Goal: Task Accomplishment & Management: Manage account settings

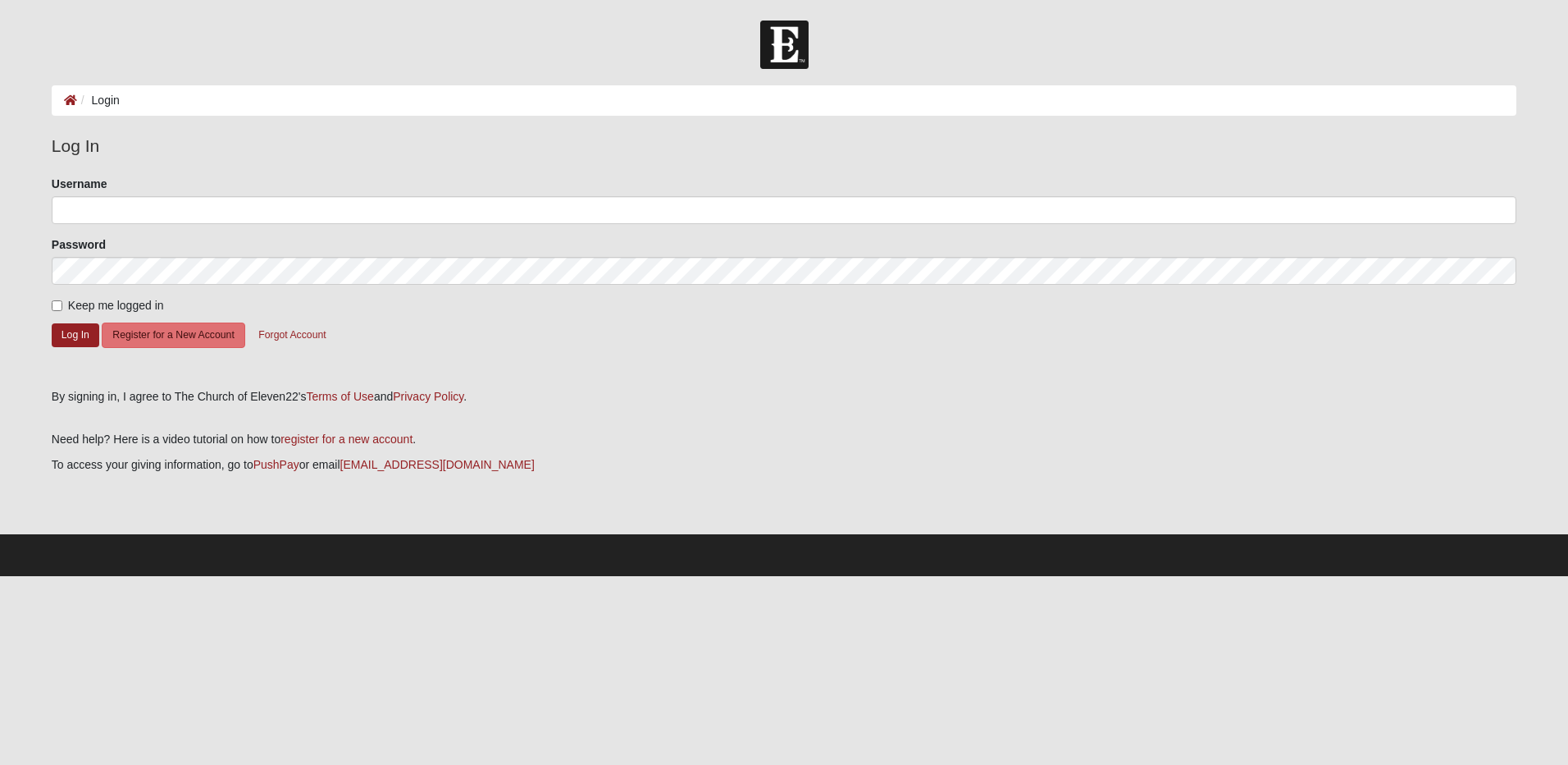
click at [109, 100] on li "Login" at bounding box center [98, 100] width 42 height 17
click at [119, 219] on input "Username" at bounding box center [784, 210] width 1464 height 28
type input "[EMAIL_ADDRESS][DOMAIN_NAME]"
click at [62, 337] on button "Log In" at bounding box center [75, 335] width 48 height 23
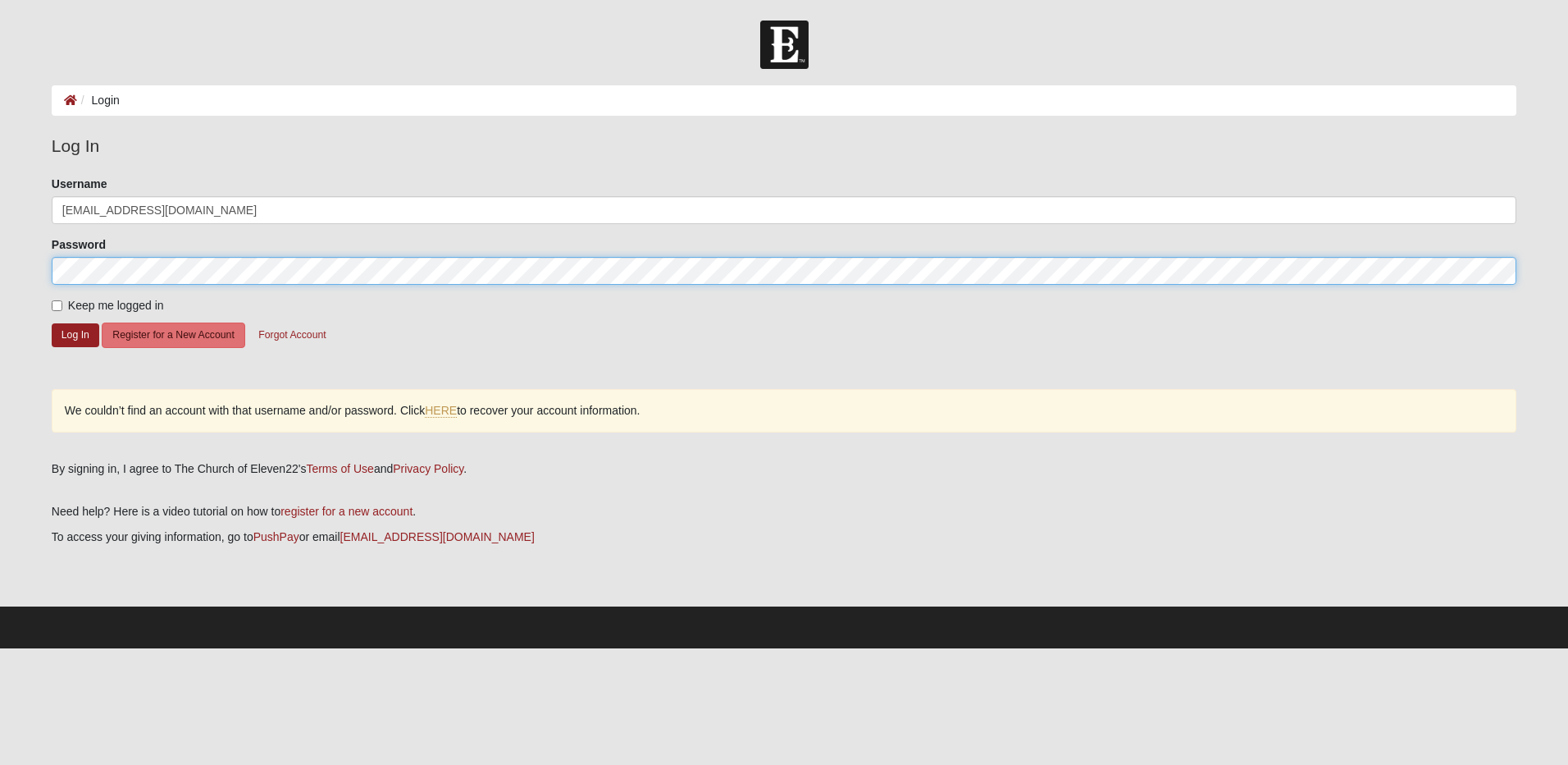
click at [0, 281] on html "Log In Login Login Error Log In Please correct the following: Username kking522…" at bounding box center [784, 324] width 1568 height 648
click at [52, 324] on button "Log In" at bounding box center [75, 335] width 48 height 23
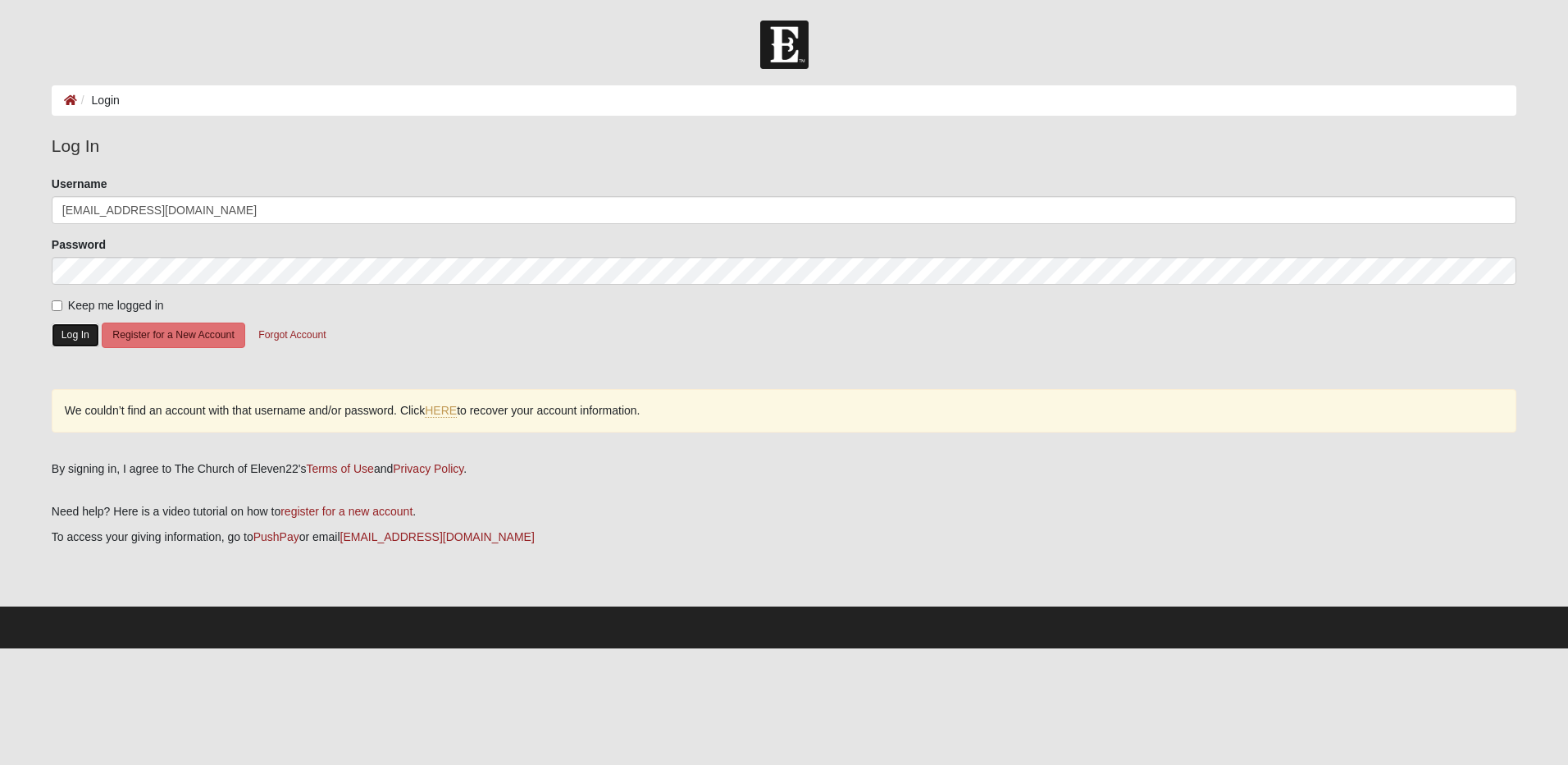
click at [73, 331] on button "Log In" at bounding box center [75, 335] width 48 height 23
click at [80, 337] on button "Log In" at bounding box center [75, 335] width 48 height 23
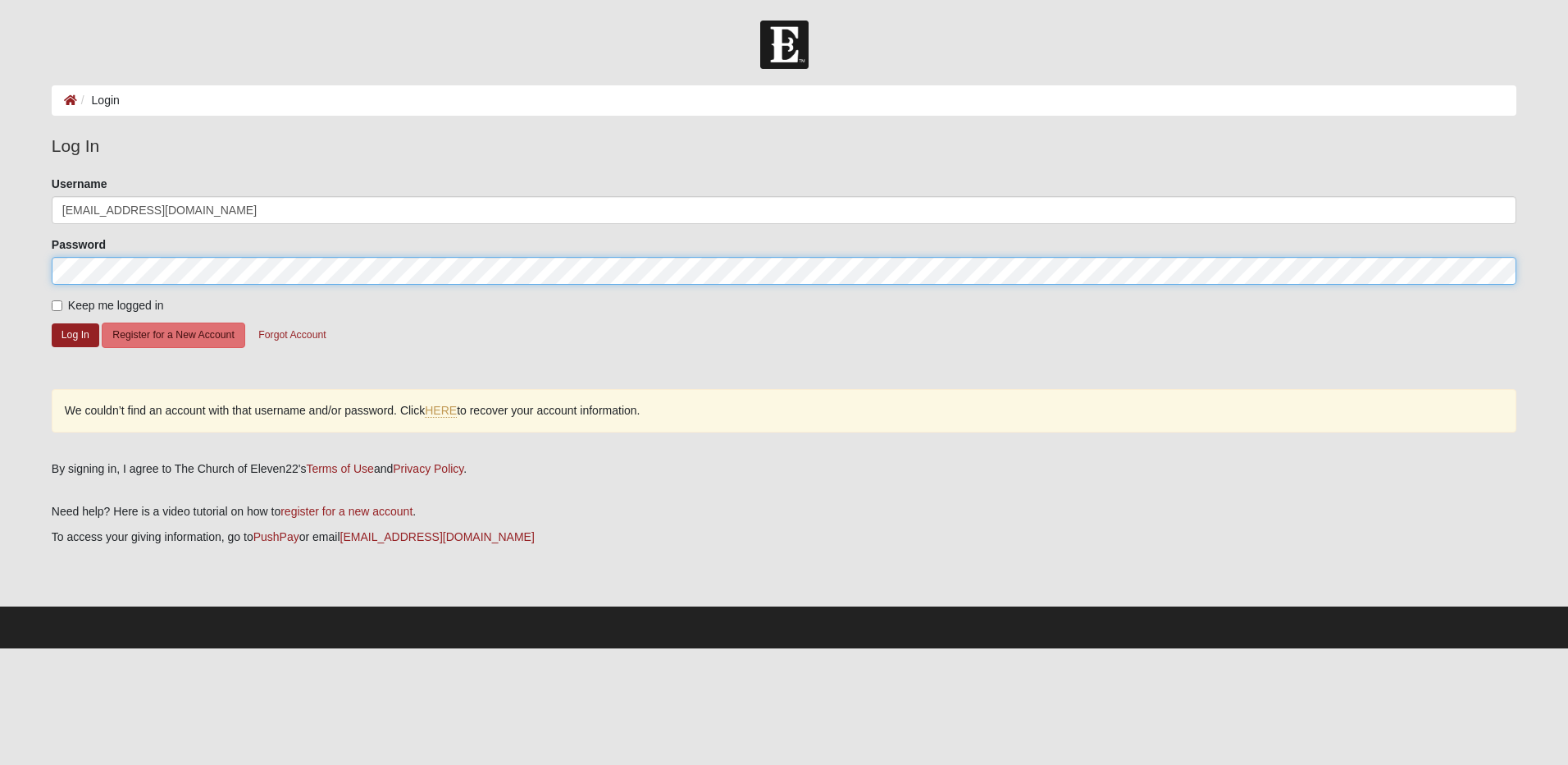
click at [10, 275] on form "Log In Login Login Error Log In Please correct the following: Username kking522…" at bounding box center [784, 334] width 1568 height 627
click at [52, 324] on button "Log In" at bounding box center [75, 335] width 48 height 23
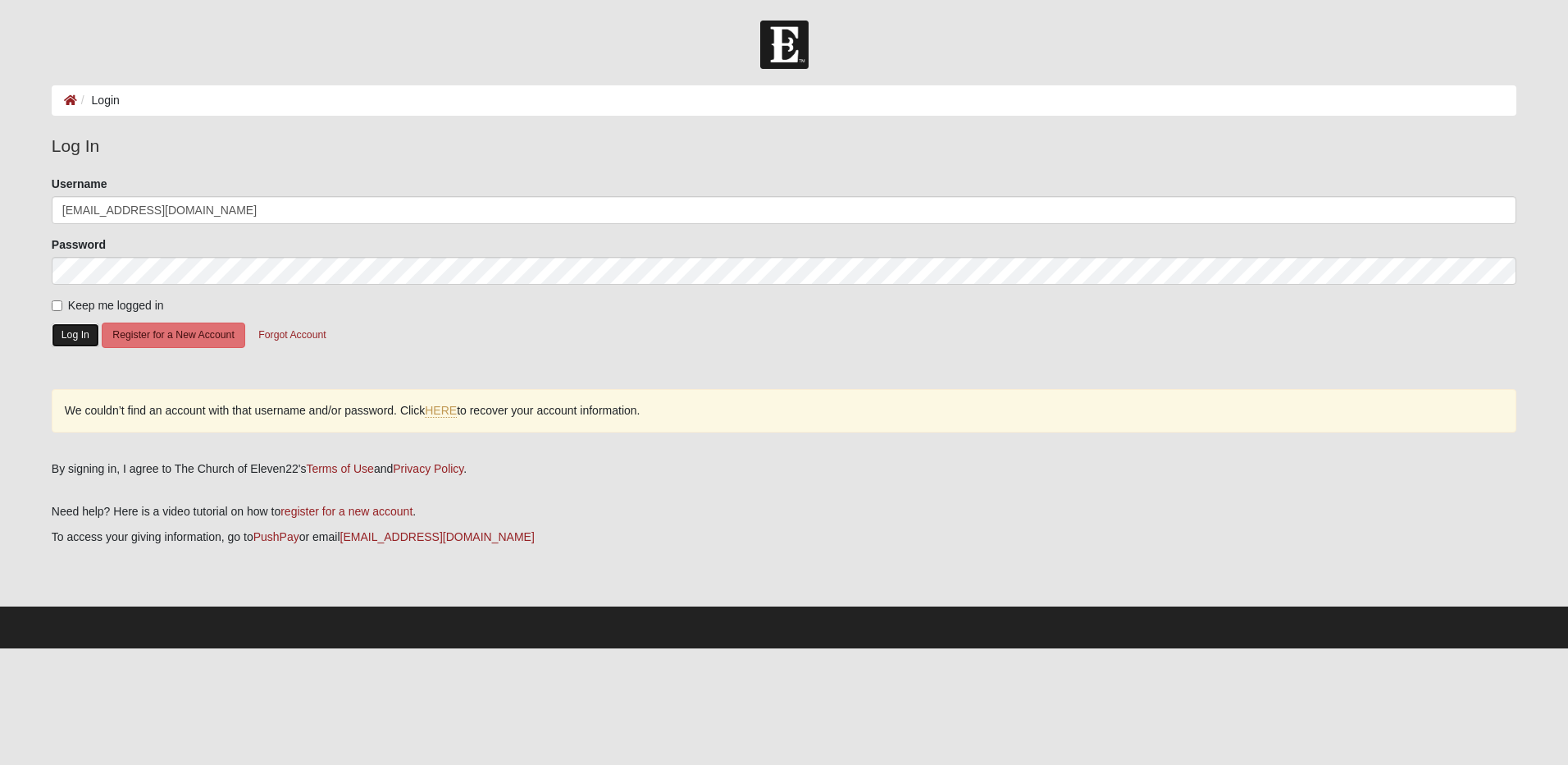
click at [74, 334] on button "Log In" at bounding box center [75, 335] width 48 height 23
click at [316, 332] on button "Forgot Account" at bounding box center [291, 335] width 88 height 25
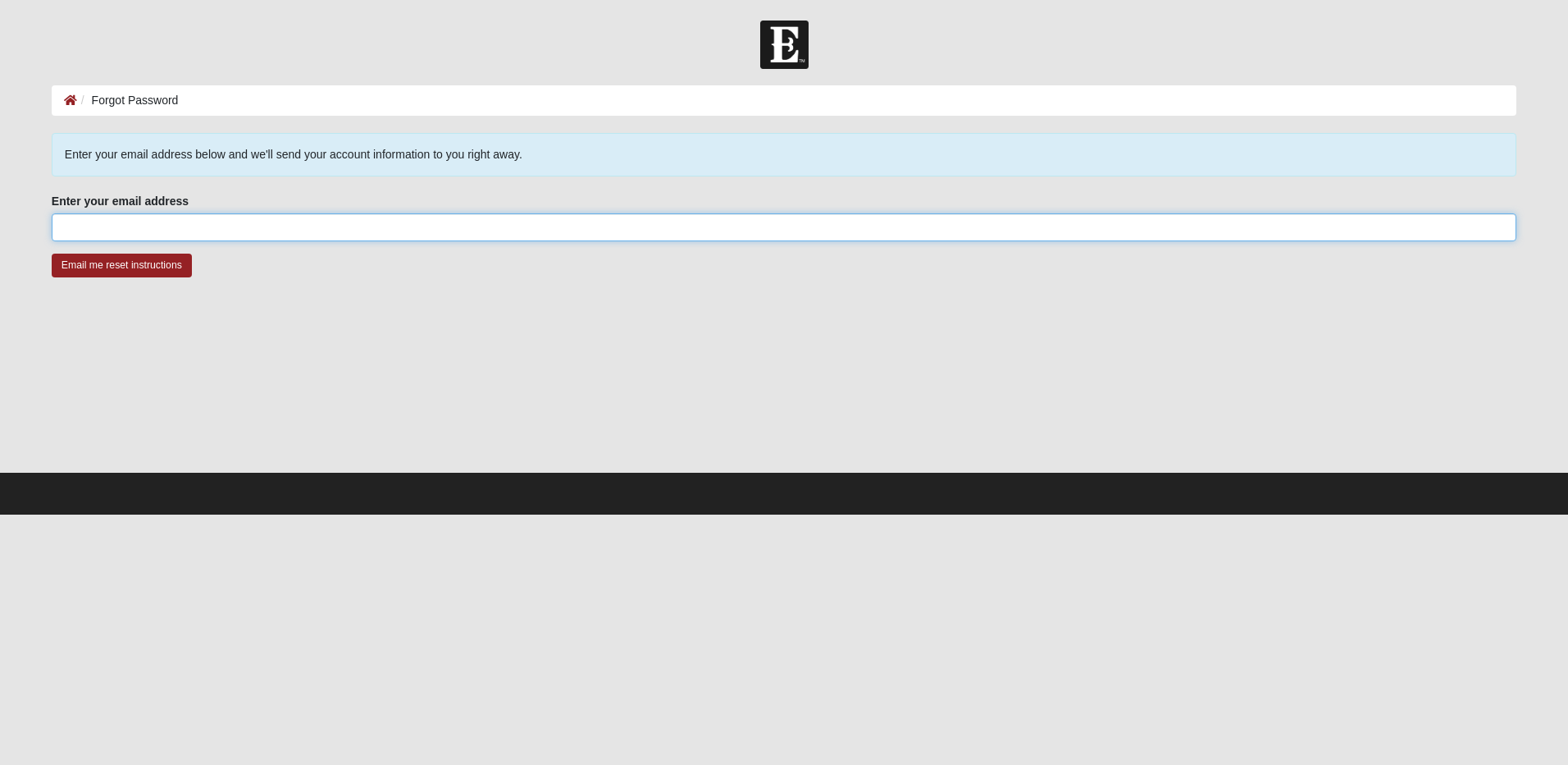
drag, startPoint x: 467, startPoint y: 229, endPoint x: 469, endPoint y: 221, distance: 8.2
click at [467, 229] on input "Enter your email address" at bounding box center [784, 228] width 1464 height 28
type input "[EMAIL_ADDRESS][DOMAIN_NAME]"
click at [63, 266] on input "Email me reset instructions" at bounding box center [122, 265] width 140 height 23
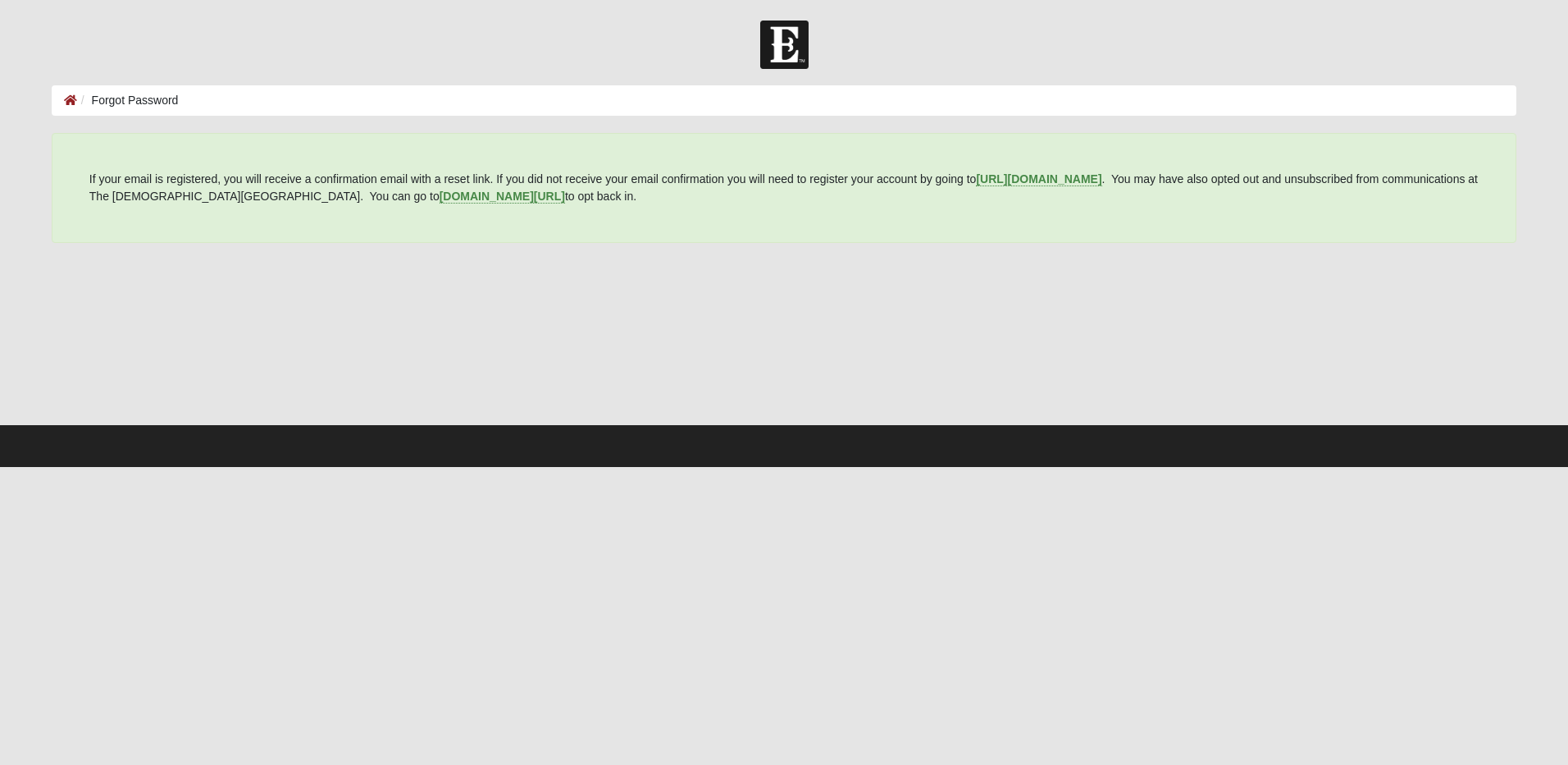
click at [1344, 260] on div at bounding box center [784, 342] width 1464 height 164
click at [70, 100] on icon at bounding box center [70, 100] width 13 height 11
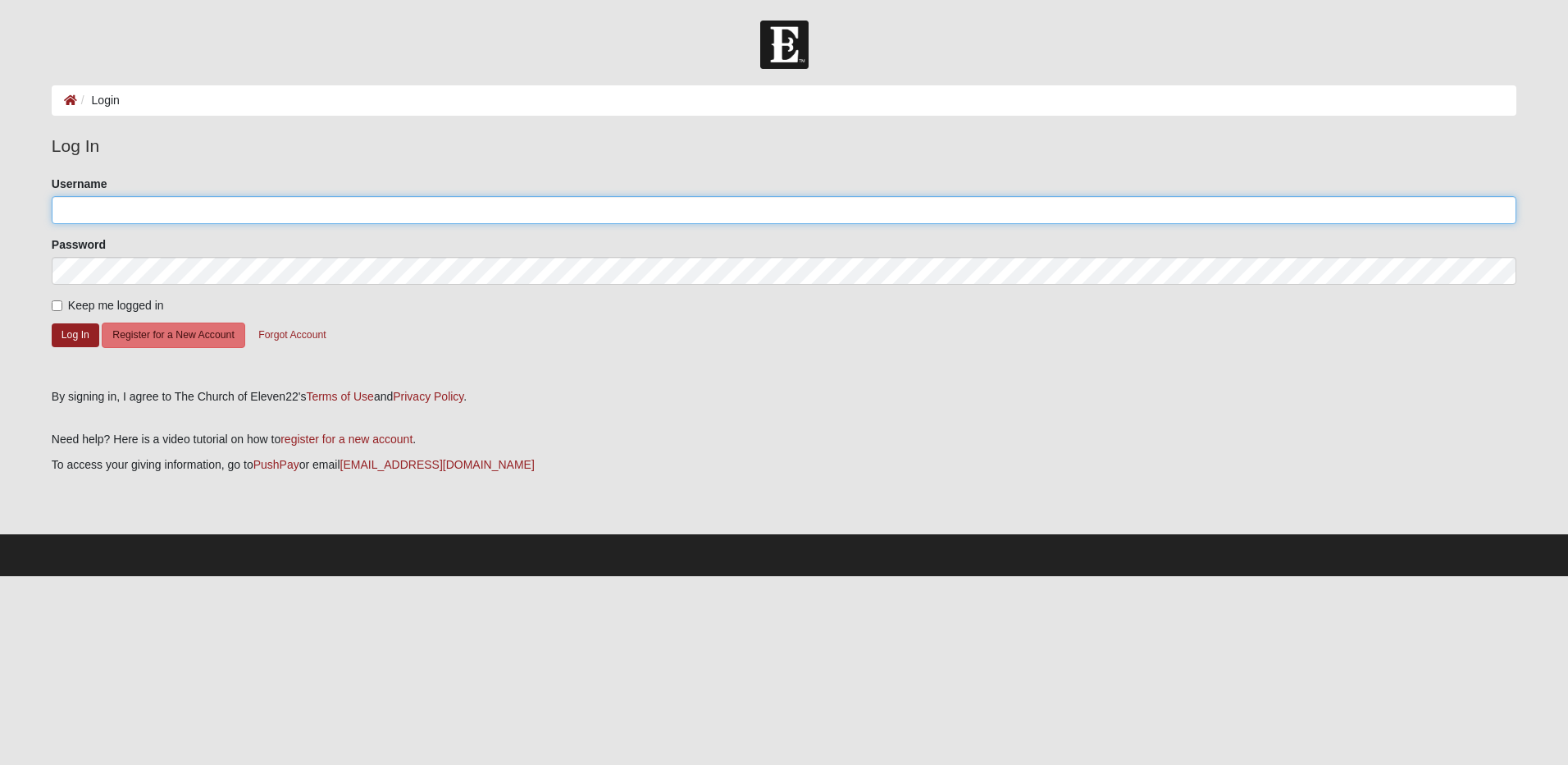
drag, startPoint x: 112, startPoint y: 209, endPoint x: 115, endPoint y: 198, distance: 11.4
click at [112, 209] on input "Username" at bounding box center [784, 210] width 1464 height 28
type input "kbwelch522"
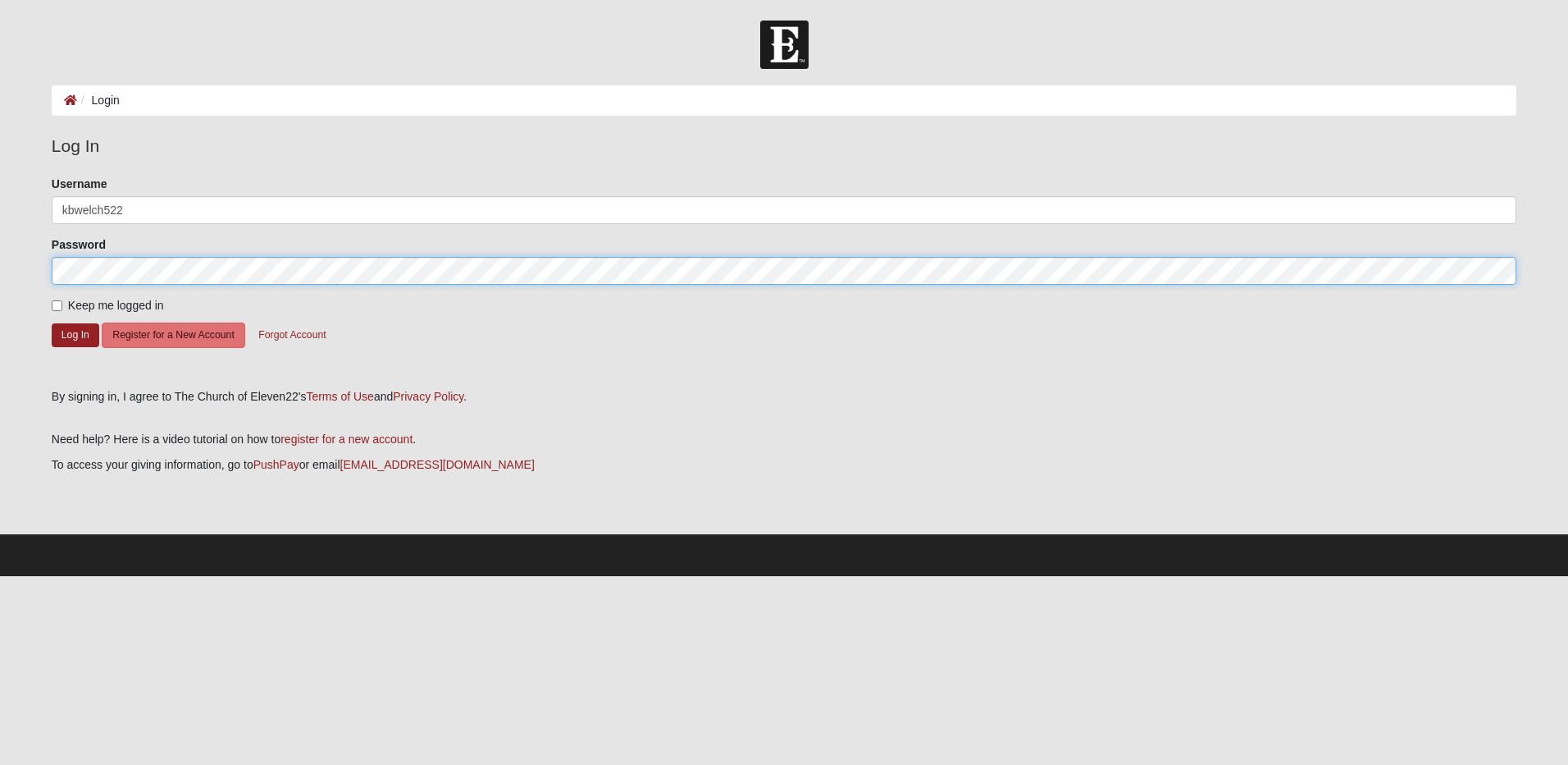
click at [52, 324] on button "Log In" at bounding box center [75, 335] width 48 height 23
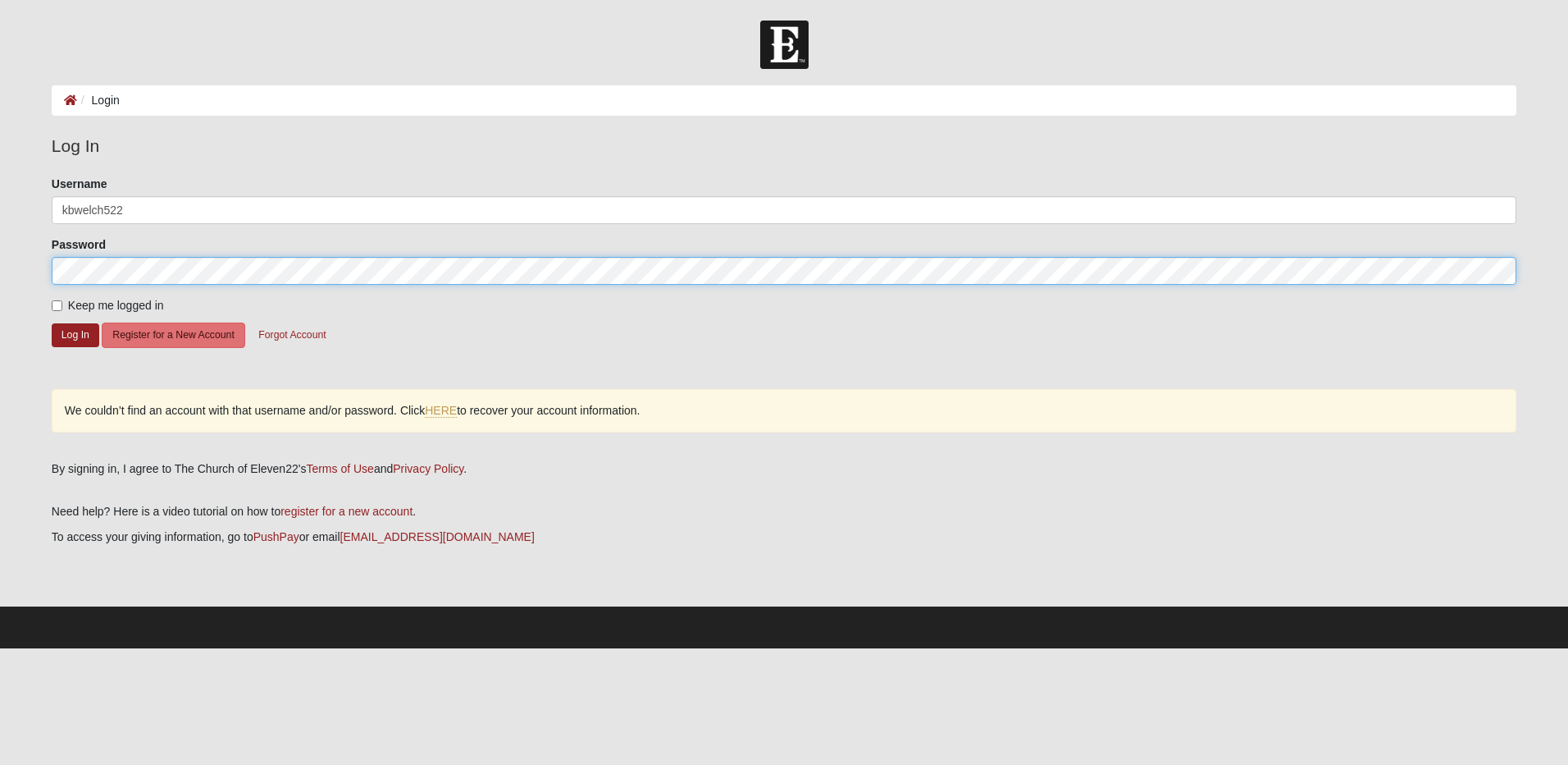
click at [52, 324] on button "Log In" at bounding box center [75, 335] width 48 height 23
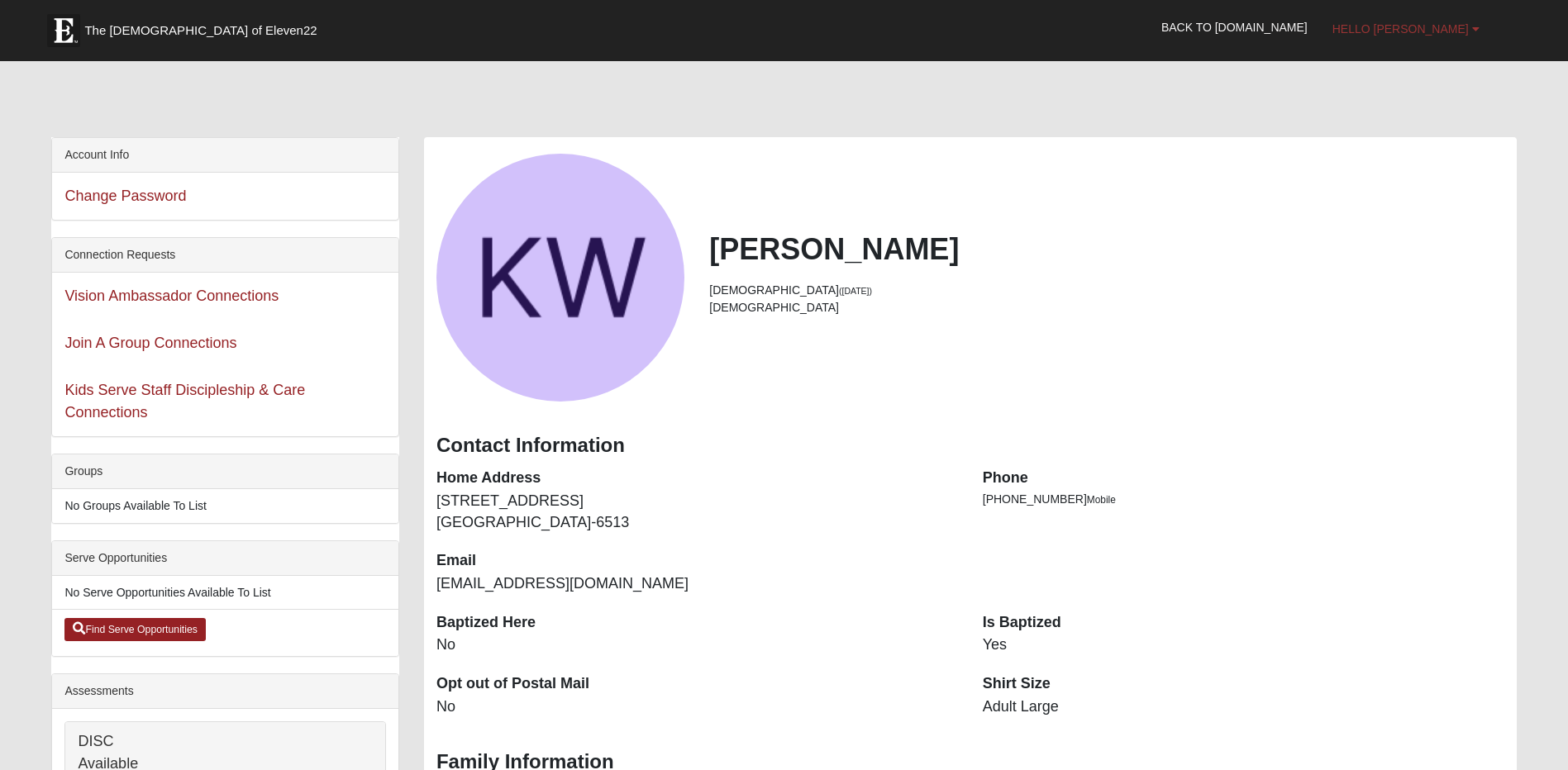
click at [1422, 34] on span "Hello [PERSON_NAME]" at bounding box center [1400, 29] width 136 height 13
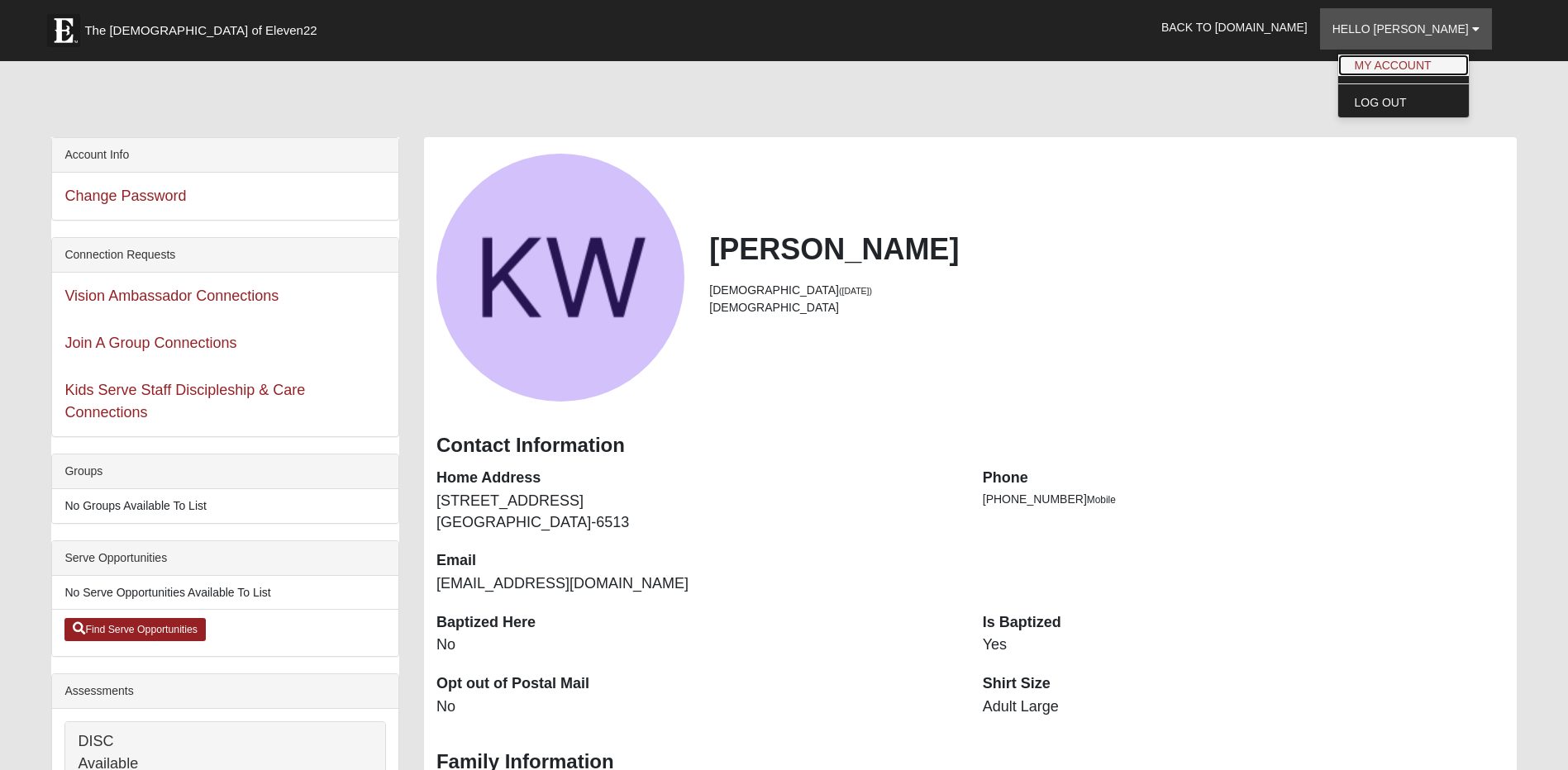
click at [1411, 63] on link "My Account" at bounding box center [1403, 65] width 131 height 22
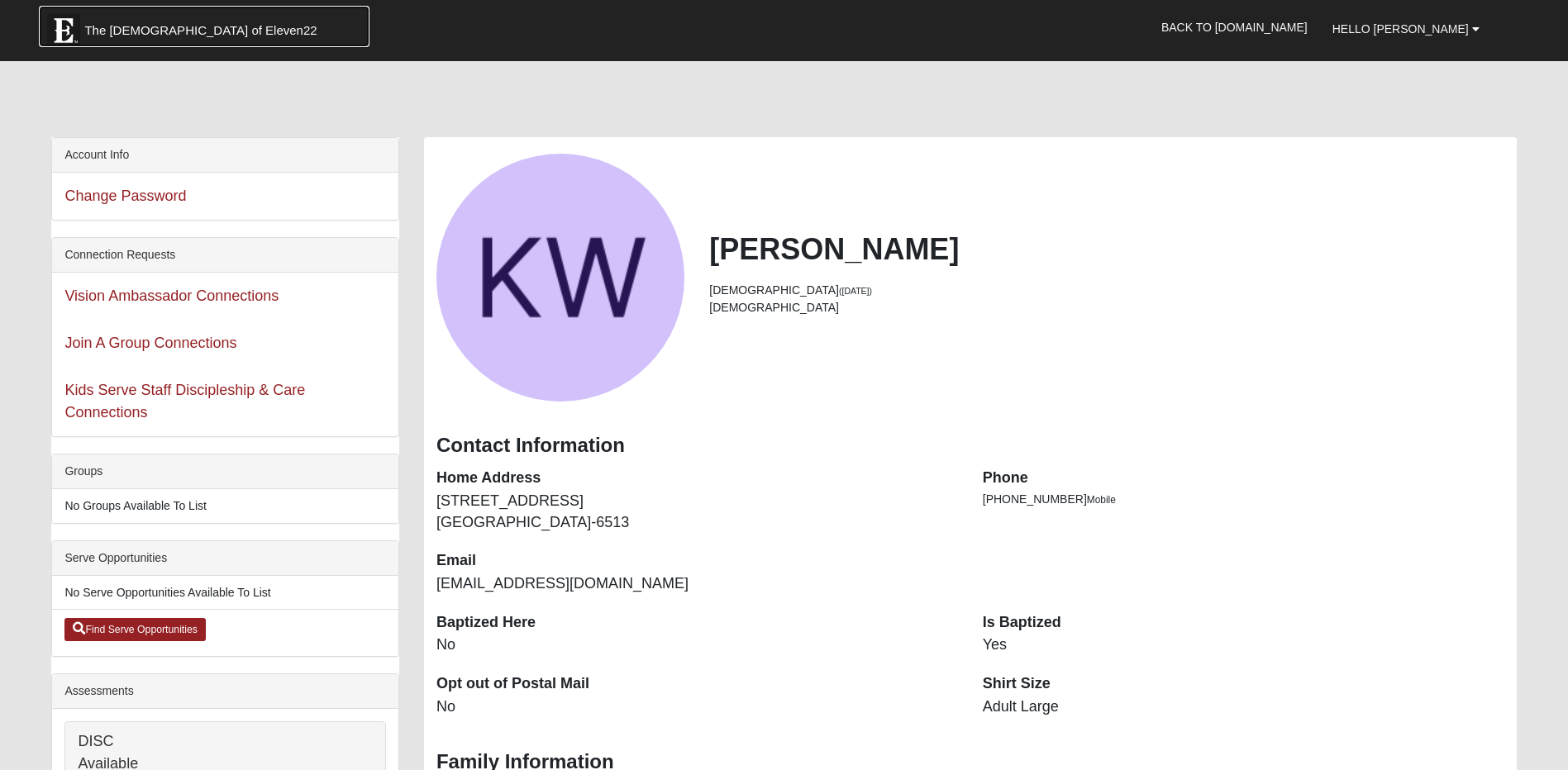
click at [169, 27] on span "The Church of Eleven22" at bounding box center [200, 30] width 232 height 17
